Goal: Find contact information: Find contact information

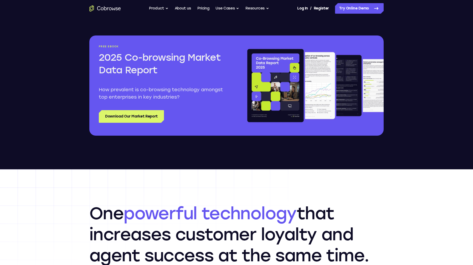
scroll to position [613, 0]
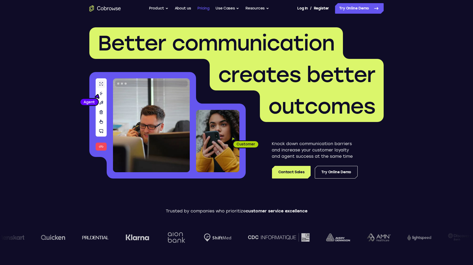
click at [201, 8] on link "Pricing" at bounding box center [203, 8] width 12 height 11
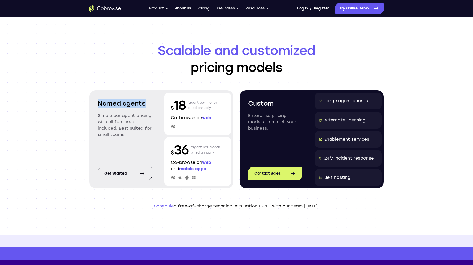
drag, startPoint x: 98, startPoint y: 103, endPoint x: 158, endPoint y: 105, distance: 60.2
click at [158, 105] on div "Named agents Simple per agent pricing with all features included. Best suited f…" at bounding box center [161, 139] width 144 height 98
click at [184, 9] on link "About us" at bounding box center [183, 8] width 16 height 11
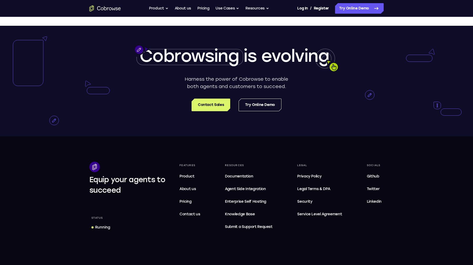
scroll to position [907, 0]
click at [215, 109] on link "Contact Sales" at bounding box center [211, 105] width 39 height 13
